Goal: Information Seeking & Learning: Learn about a topic

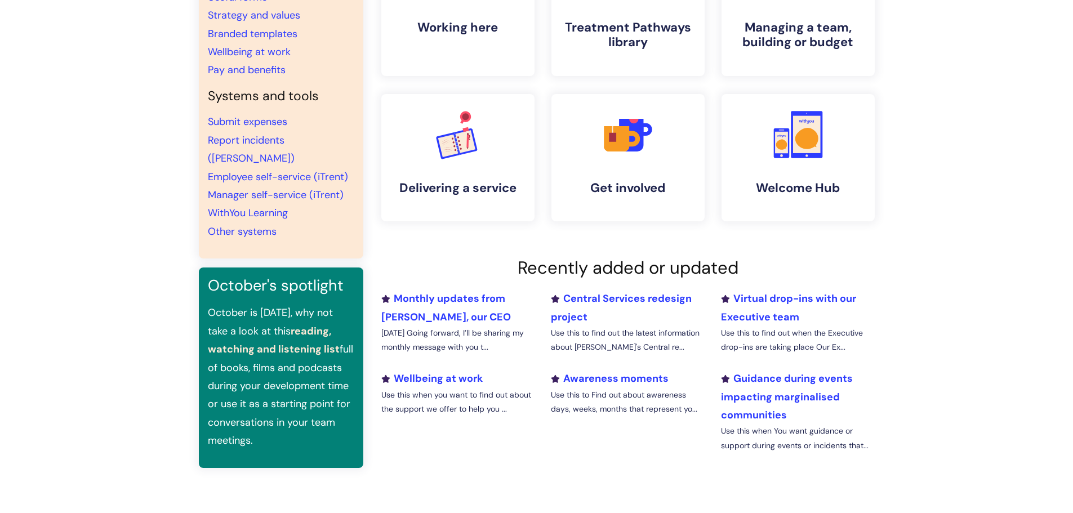
scroll to position [225, 0]
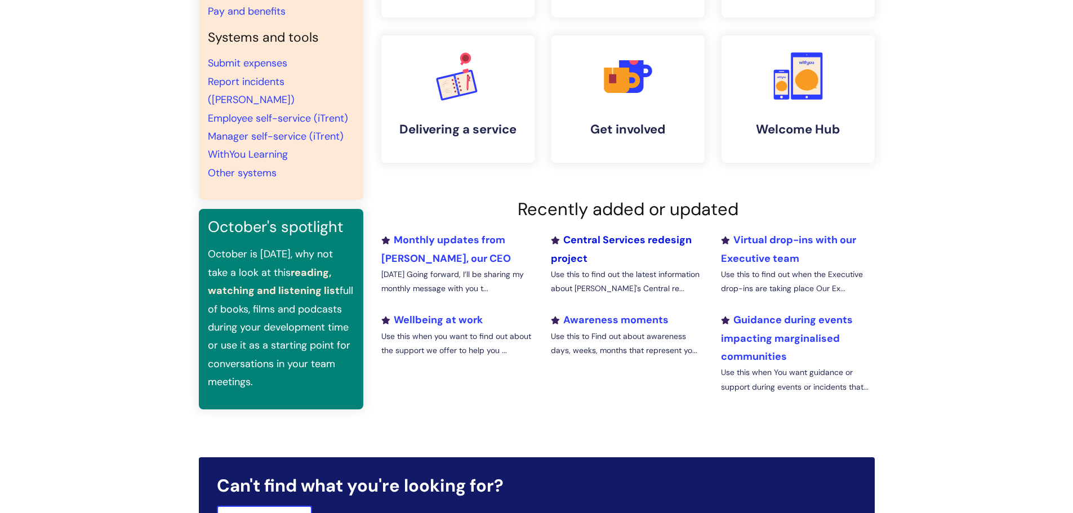
click at [605, 238] on link "Central Services redesign project" at bounding box center [621, 249] width 141 height 32
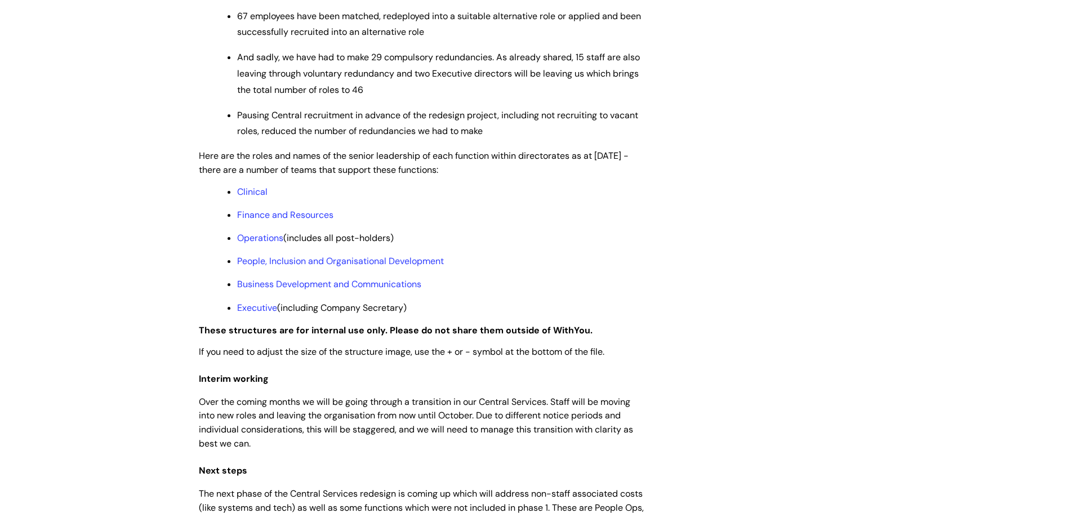
scroll to position [845, 0]
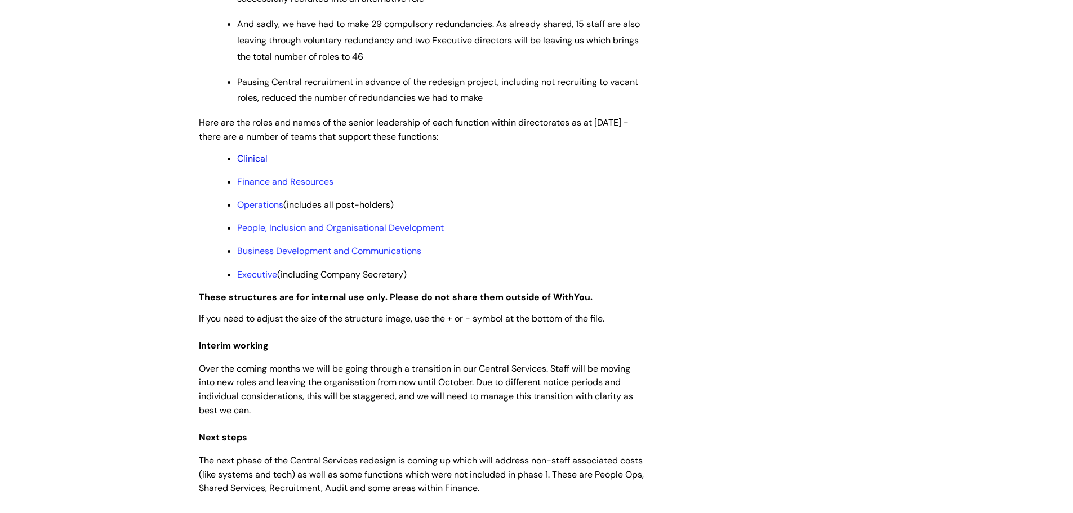
click at [253, 164] on link "Clinical" at bounding box center [252, 159] width 30 height 12
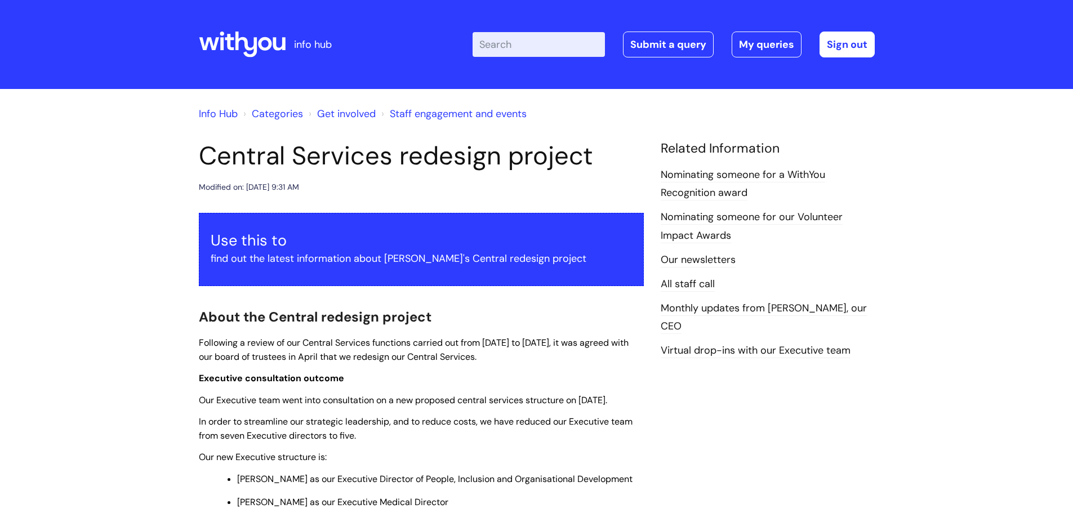
scroll to position [845, 0]
